Goal: Submit feedback/report problem

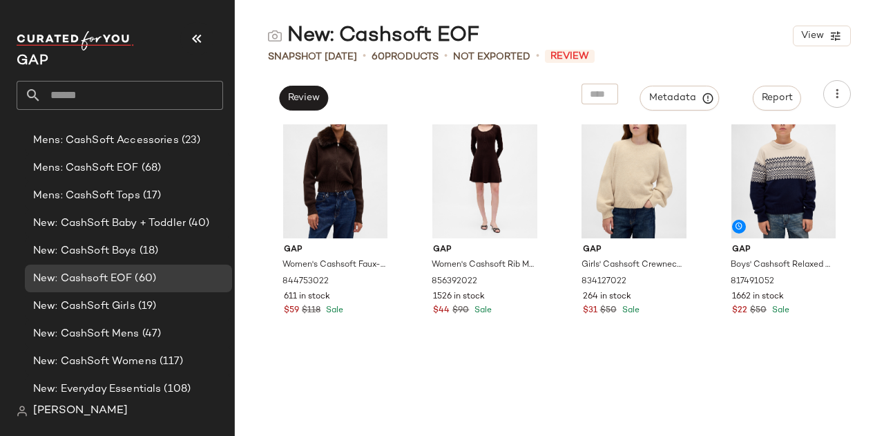
scroll to position [929, 0]
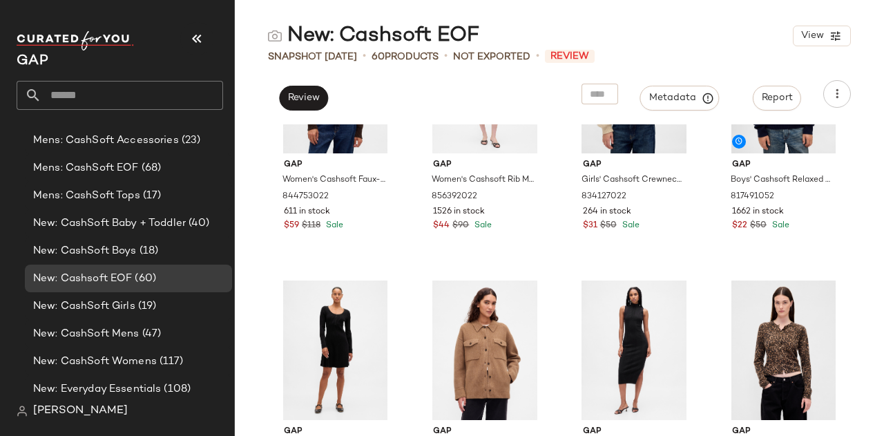
click at [868, 189] on div "Gap Women's Cashsoft Faux-Fur Collar Zip Cardigan Sweater by Gap [PERSON_NAME] …" at bounding box center [559, 280] width 649 height 312
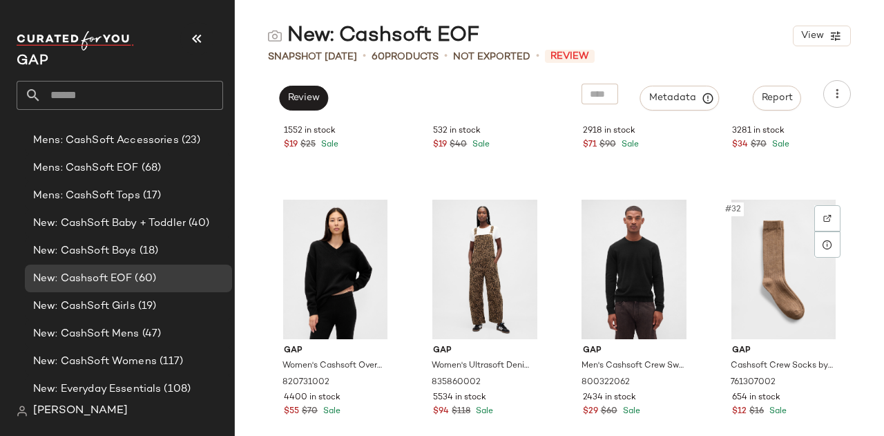
scroll to position [1813, 0]
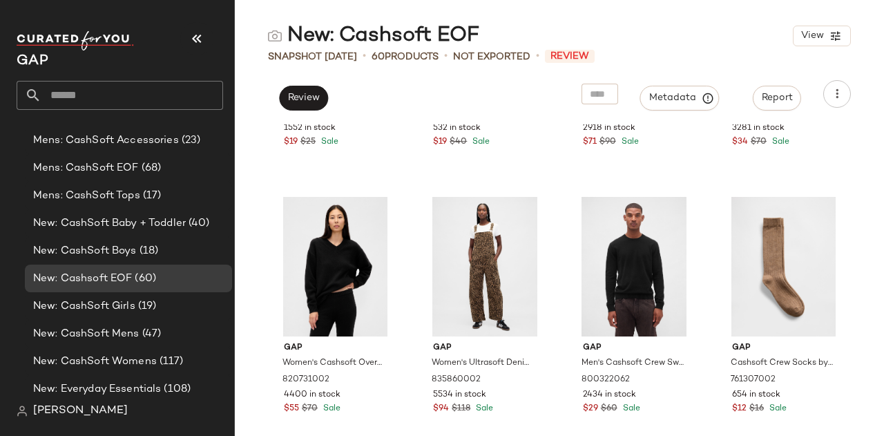
click at [848, 175] on div "Gap Girls' Cashsoft Convertible Mittens by Gap Leopard Size L 820521002 1552 in…" at bounding box center [559, 280] width 649 height 312
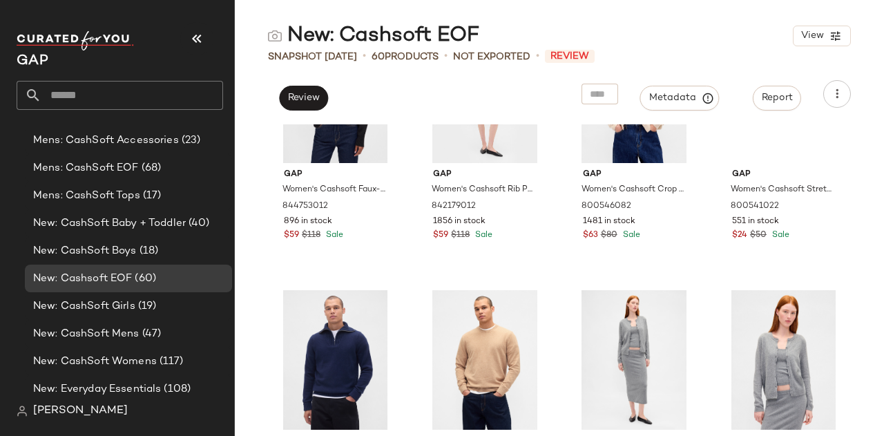
scroll to position [0, 0]
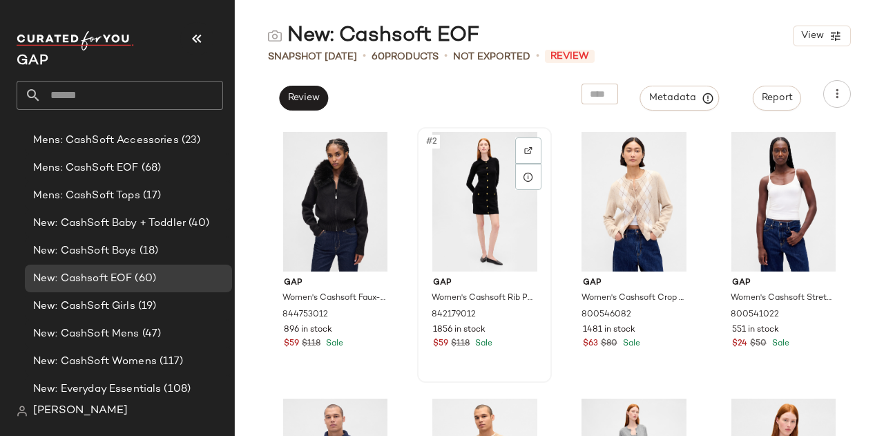
click at [493, 262] on div "#2" at bounding box center [484, 202] width 125 height 140
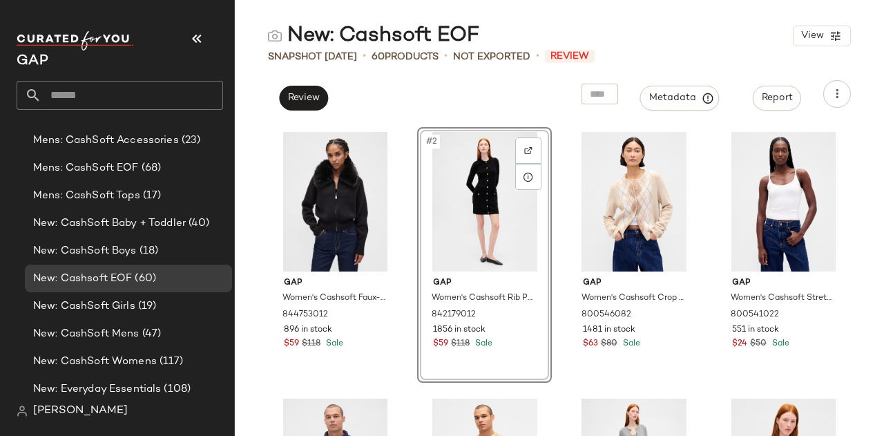
click at [866, 311] on div "Gap Women's Cashsoft Faux-Fur Collar Zip Cardigan Sweater by Gap Black Size S 8…" at bounding box center [559, 280] width 649 height 312
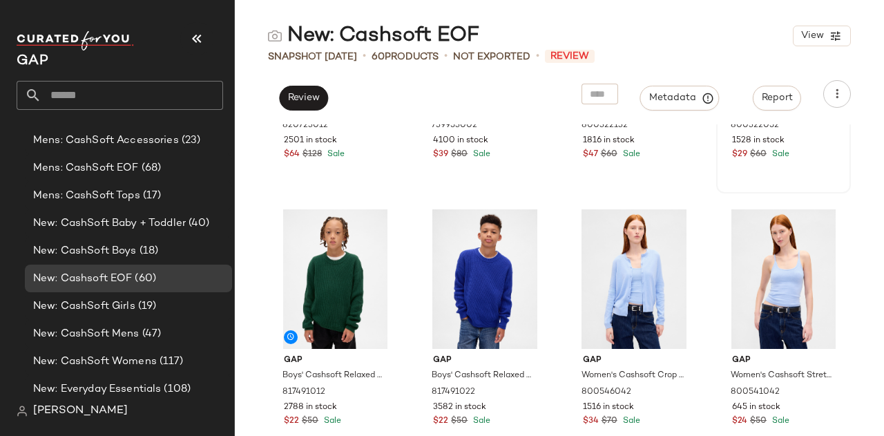
scroll to position [3166, 0]
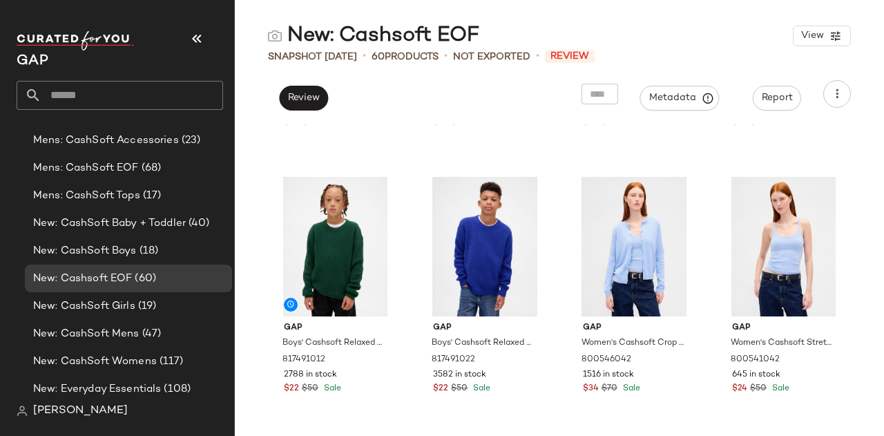
click at [858, 220] on div "Gap Women's Cashsoft Oversized Shirt Jacket by Gap Navy Blue Plaid Size M 82072…" at bounding box center [559, 280] width 649 height 312
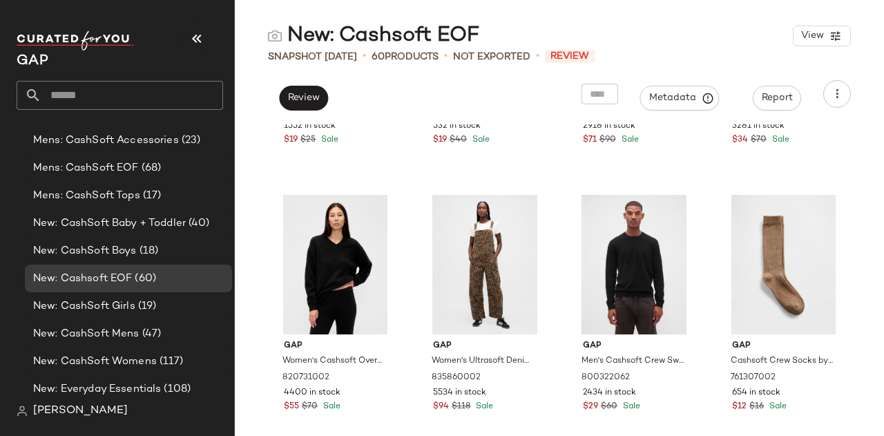
scroll to position [1807, 0]
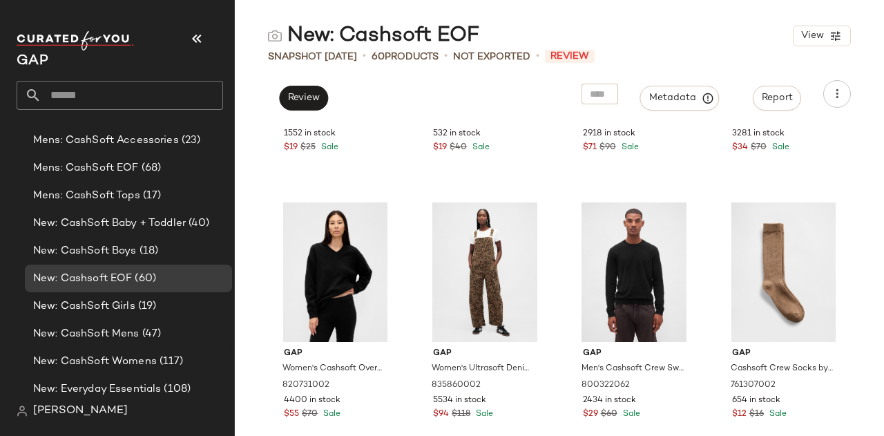
click at [637, 10] on main "New: Cashsoft EOF View Snapshot [DATE] • 60 Products • Not Exported • Review Re…" at bounding box center [442, 218] width 884 height 436
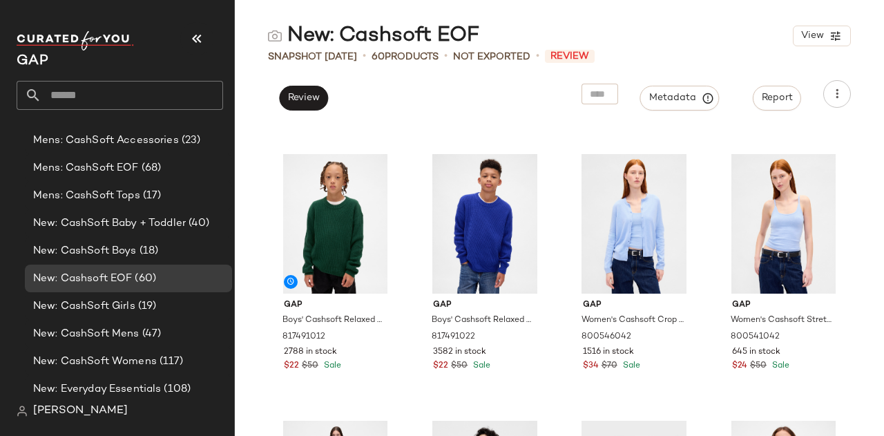
scroll to position [3187, 0]
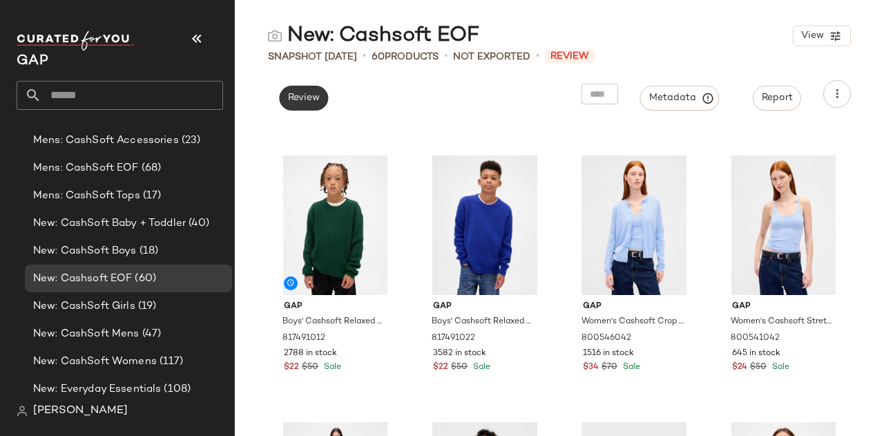
click at [299, 101] on span "Review" at bounding box center [303, 98] width 32 height 11
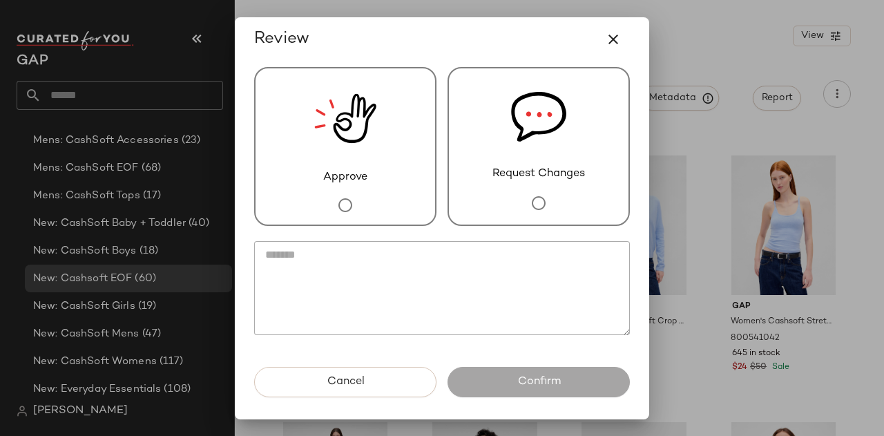
click at [503, 155] on div "Request Changes" at bounding box center [539, 146] width 182 height 159
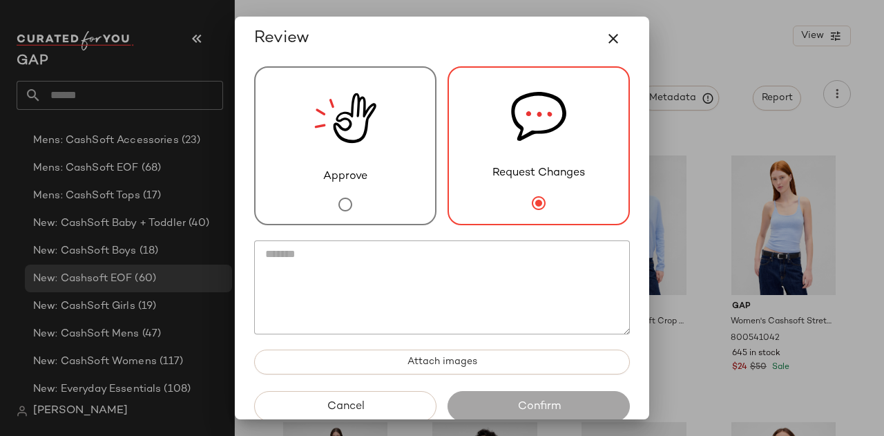
click at [453, 289] on textarea at bounding box center [442, 287] width 376 height 94
paste textarea "**********"
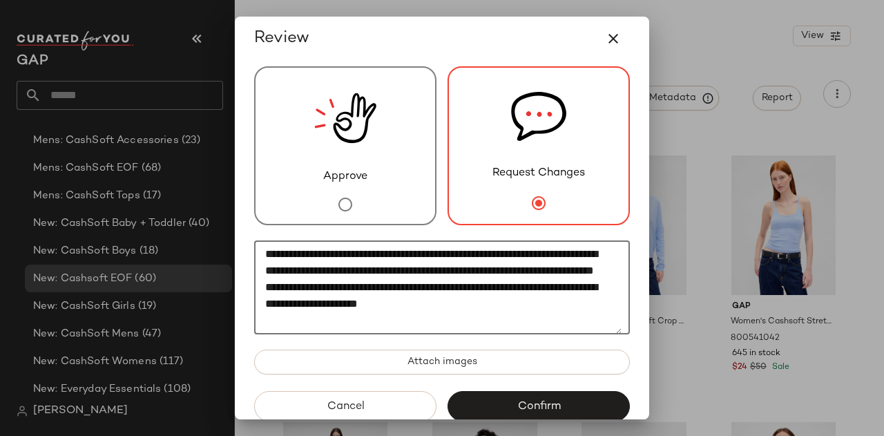
scroll to position [17, 0]
type textarea "**********"
click at [526, 406] on span "Confirm" at bounding box center [539, 406] width 44 height 13
